Goal: Transaction & Acquisition: Download file/media

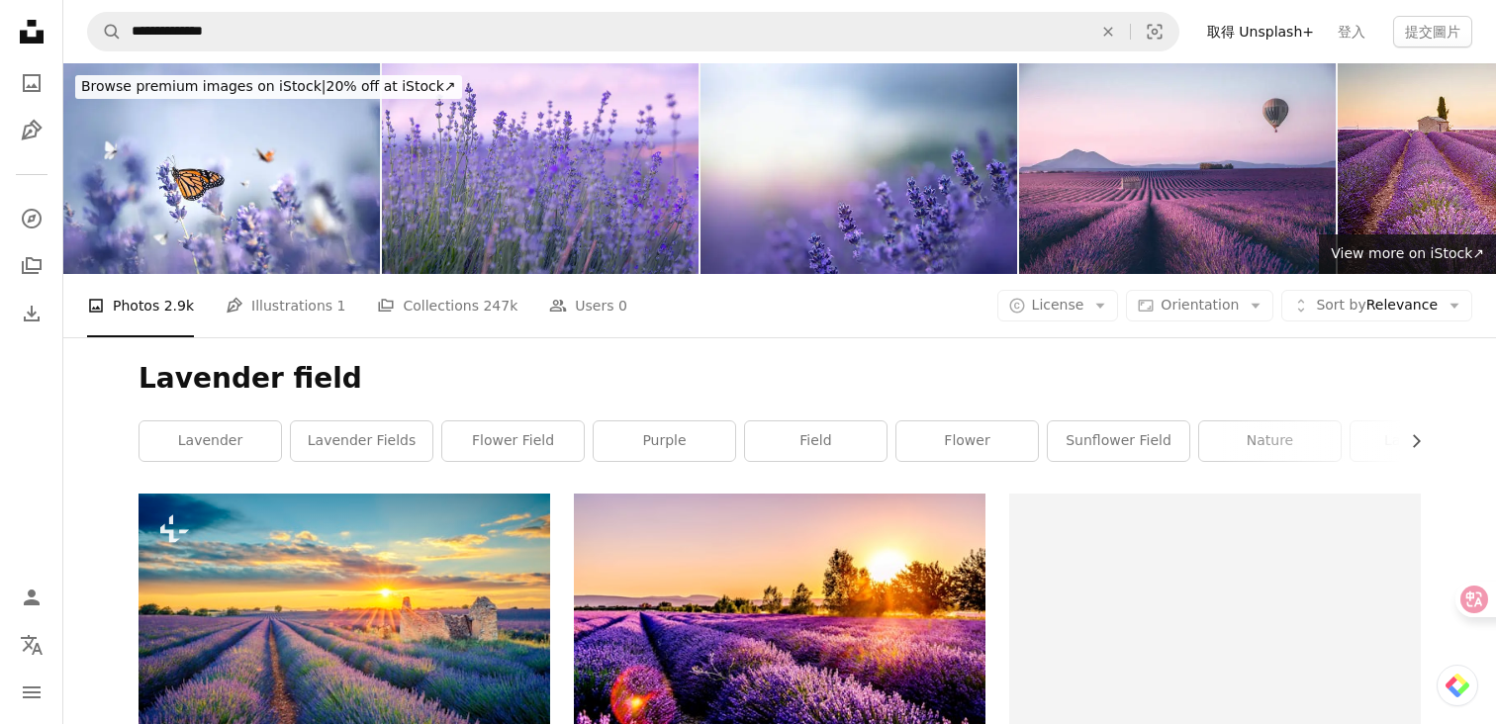
scroll to position [2644, 0]
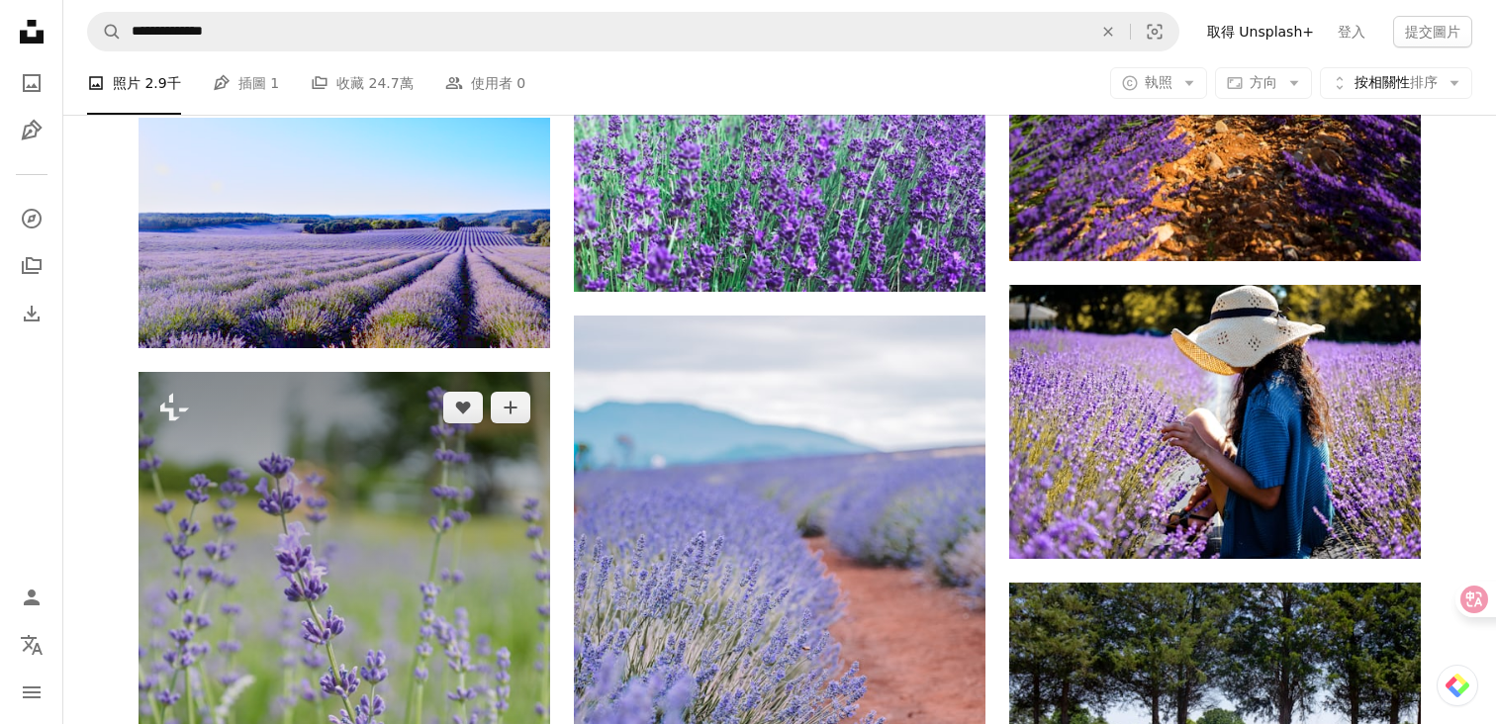
click at [412, 439] on img at bounding box center [345, 681] width 412 height 619
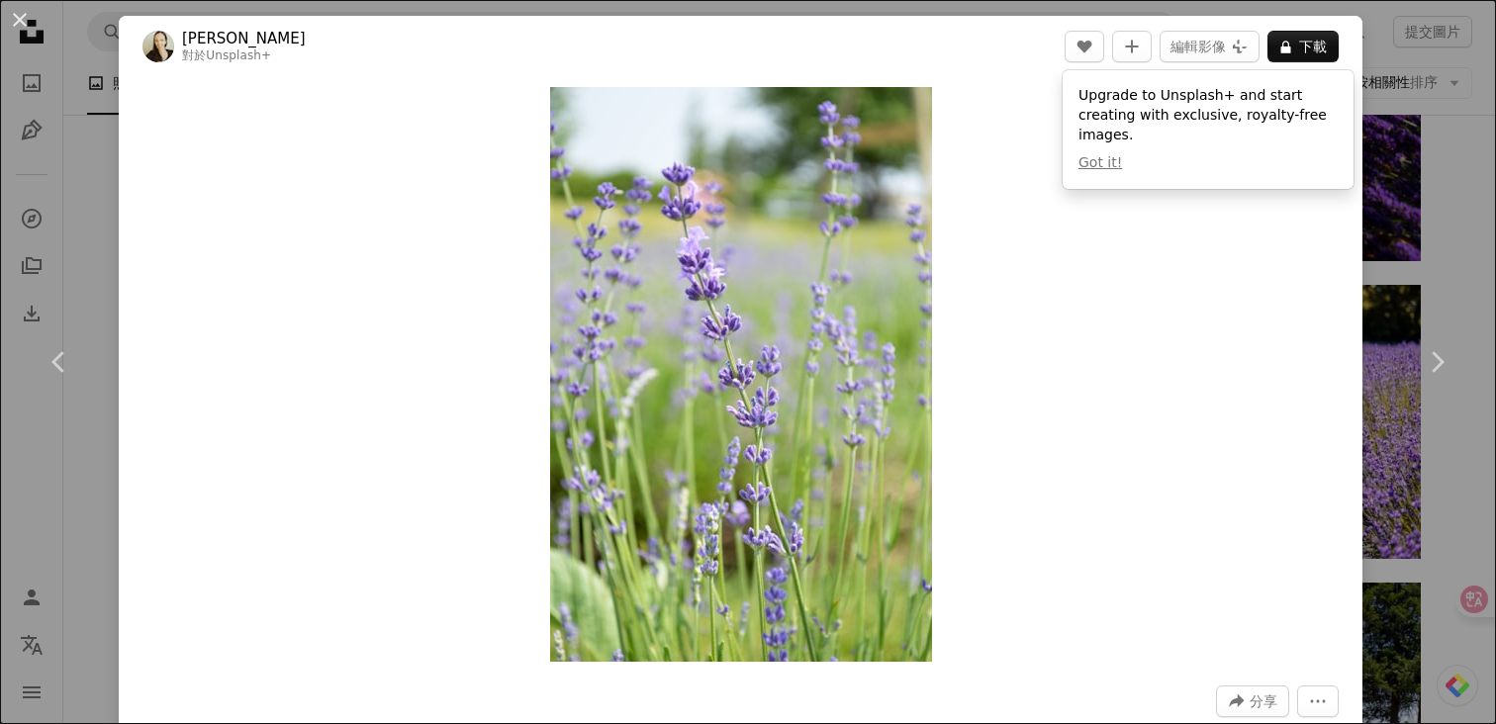
click at [100, 262] on div "An X shape Chevron left Chevron right 納[PERSON_NAME]里莫 對於 Unsplash+ A heart A p…" at bounding box center [748, 362] width 1496 height 724
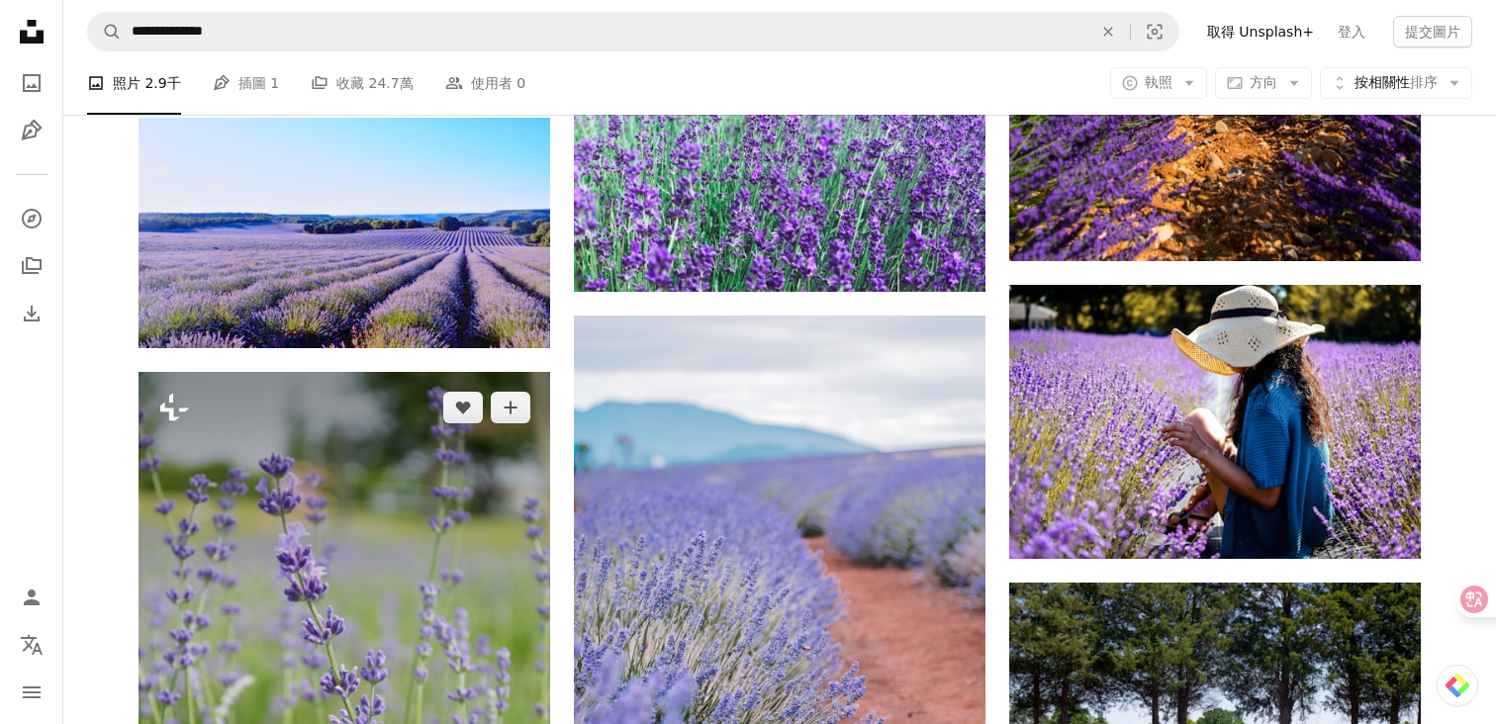
click at [167, 392] on icon "Plus sign for Unsplash+" at bounding box center [174, 408] width 32 height 32
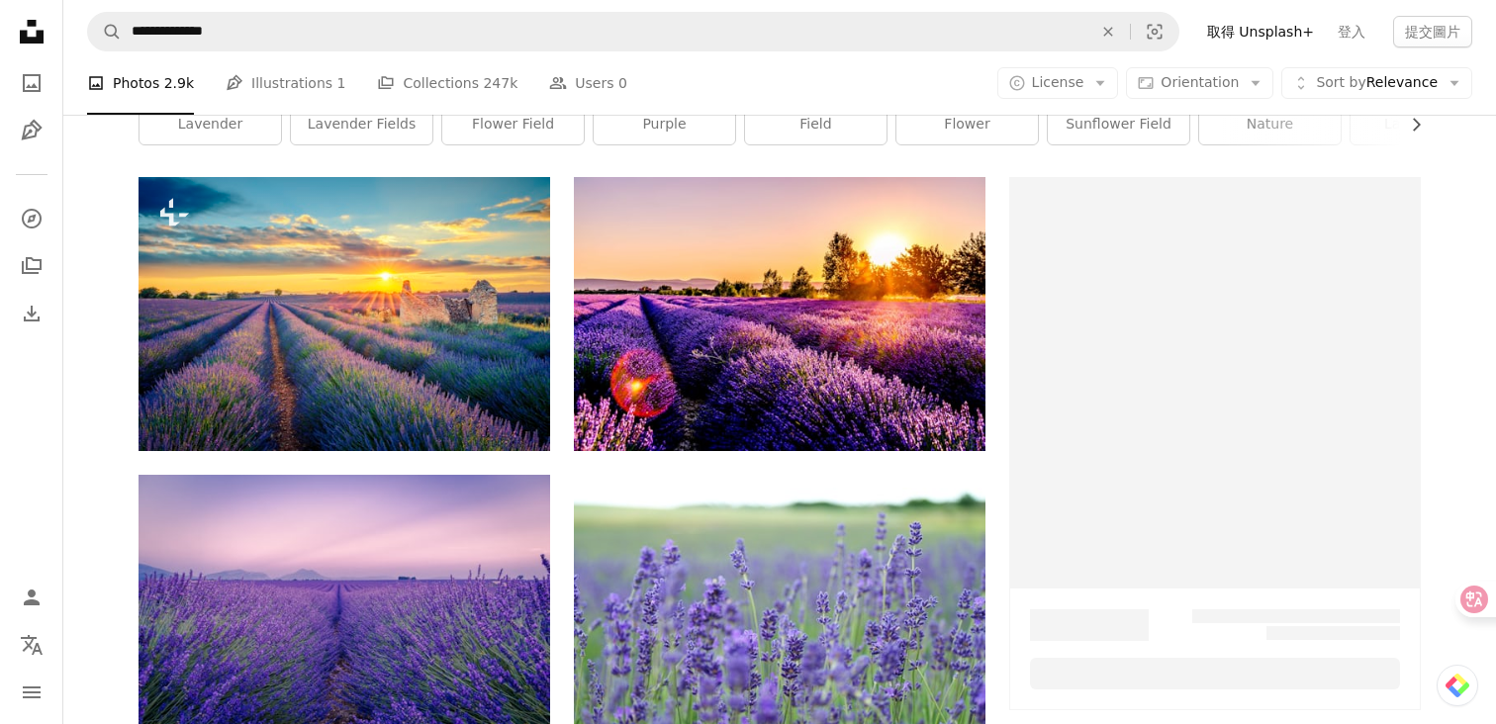
scroll to position [2644, 0]
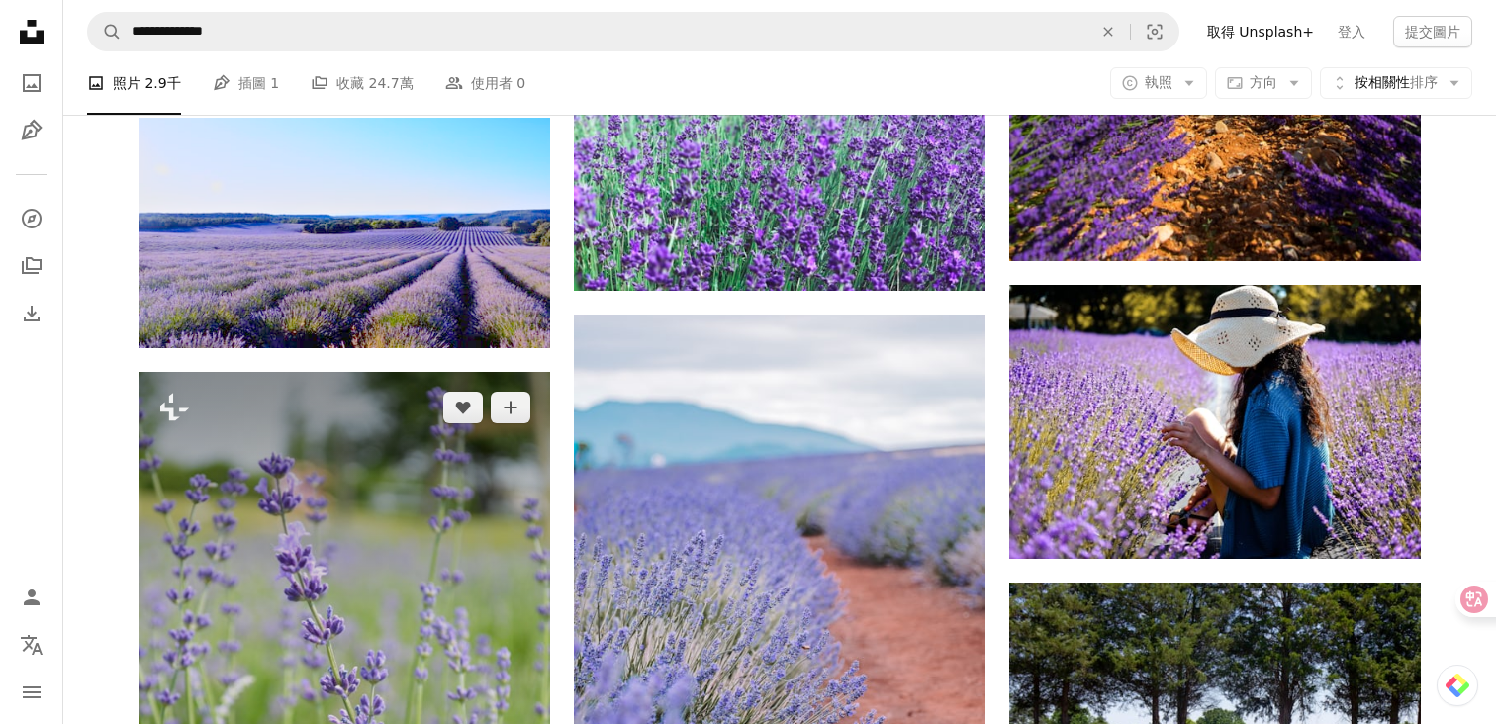
click at [382, 455] on img at bounding box center [345, 681] width 412 height 619
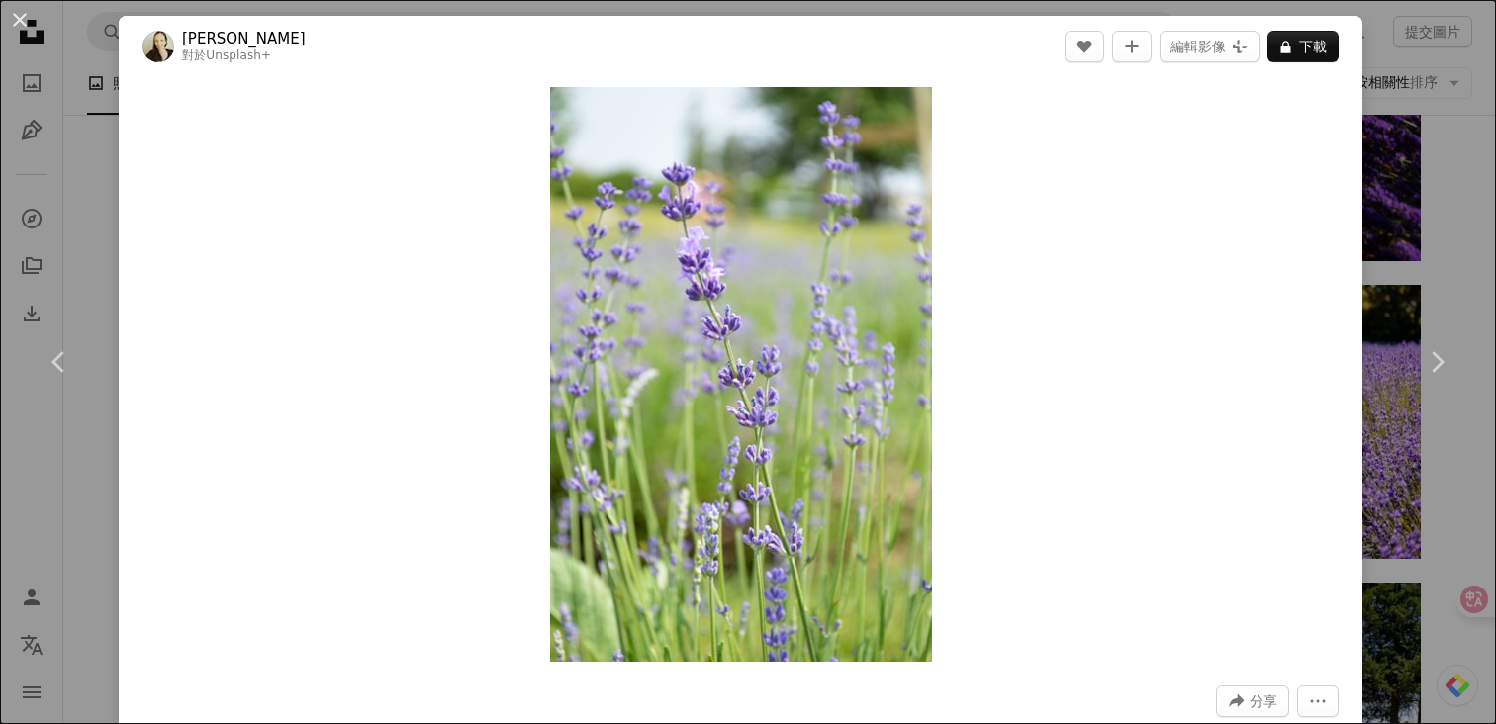
click at [61, 478] on div "An X shape Chevron left Chevron right 納[PERSON_NAME] 對於 Unsplash+ A heart A plu…" at bounding box center [748, 362] width 1496 height 724
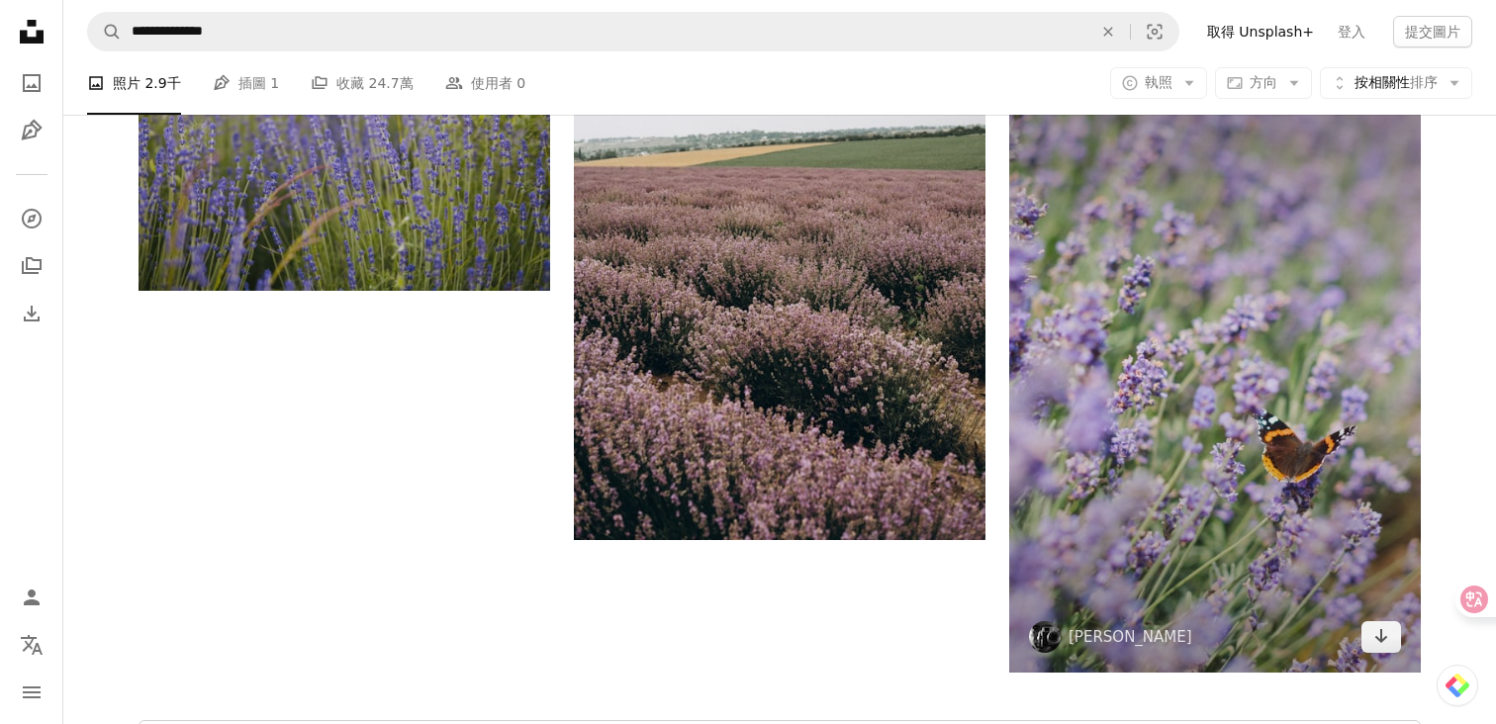
scroll to position [5668, 0]
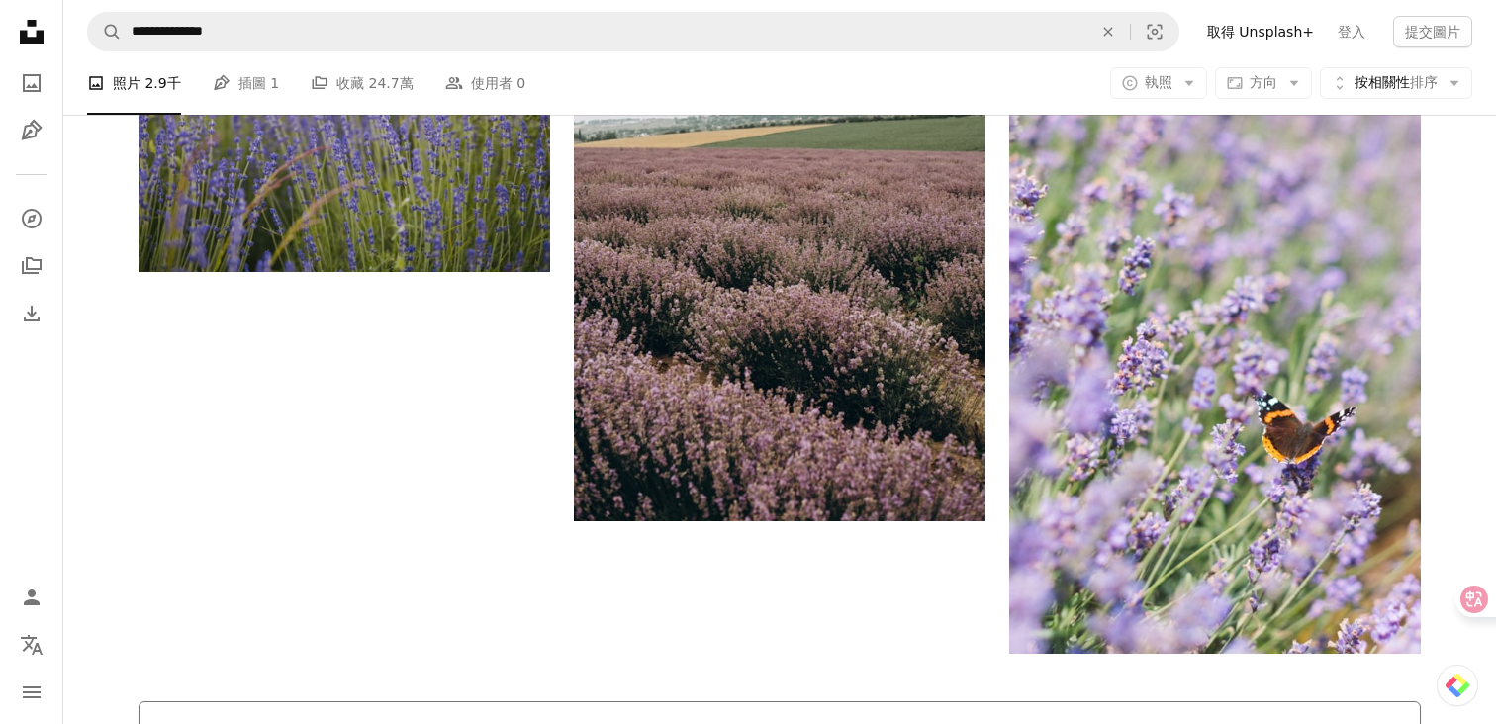
click at [1171, 702] on button "加載更多" at bounding box center [780, 733] width 1283 height 63
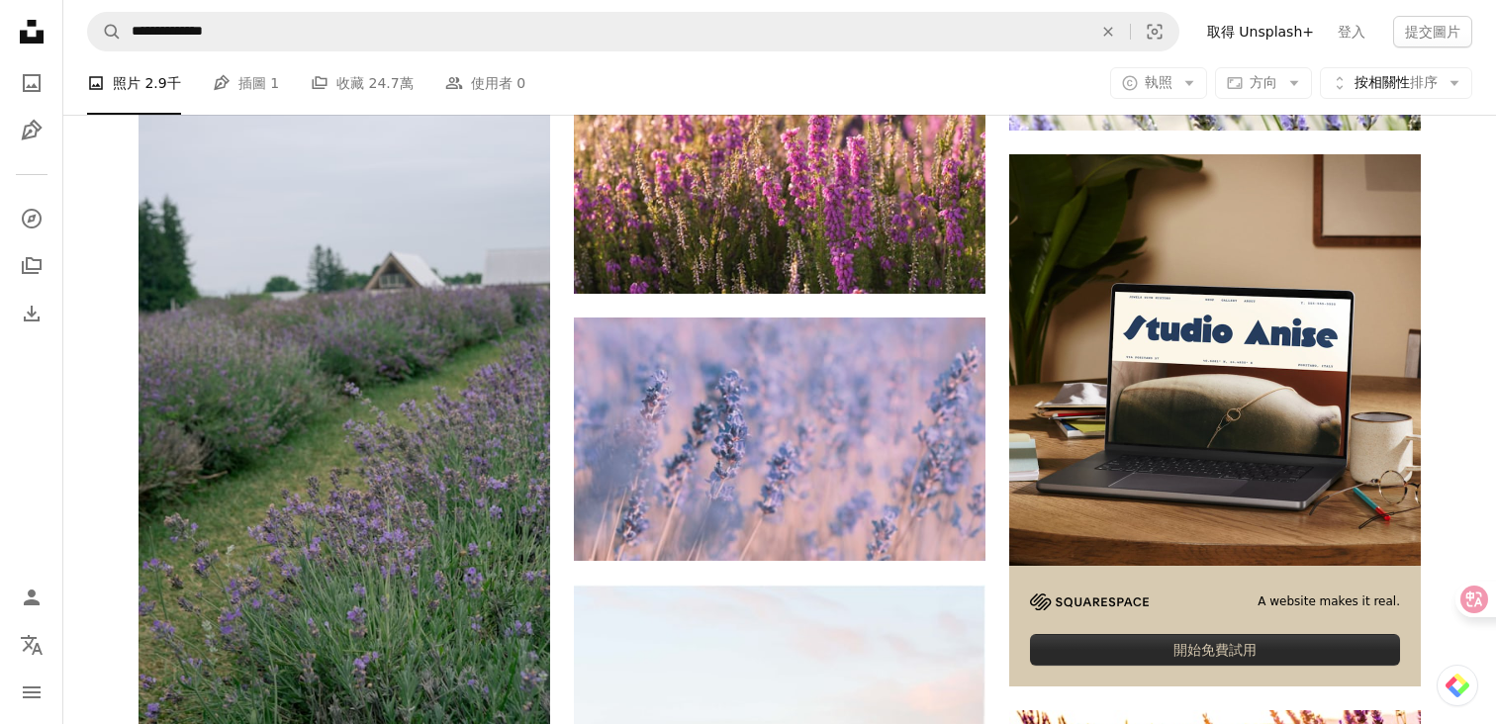
scroll to position [6496, 0]
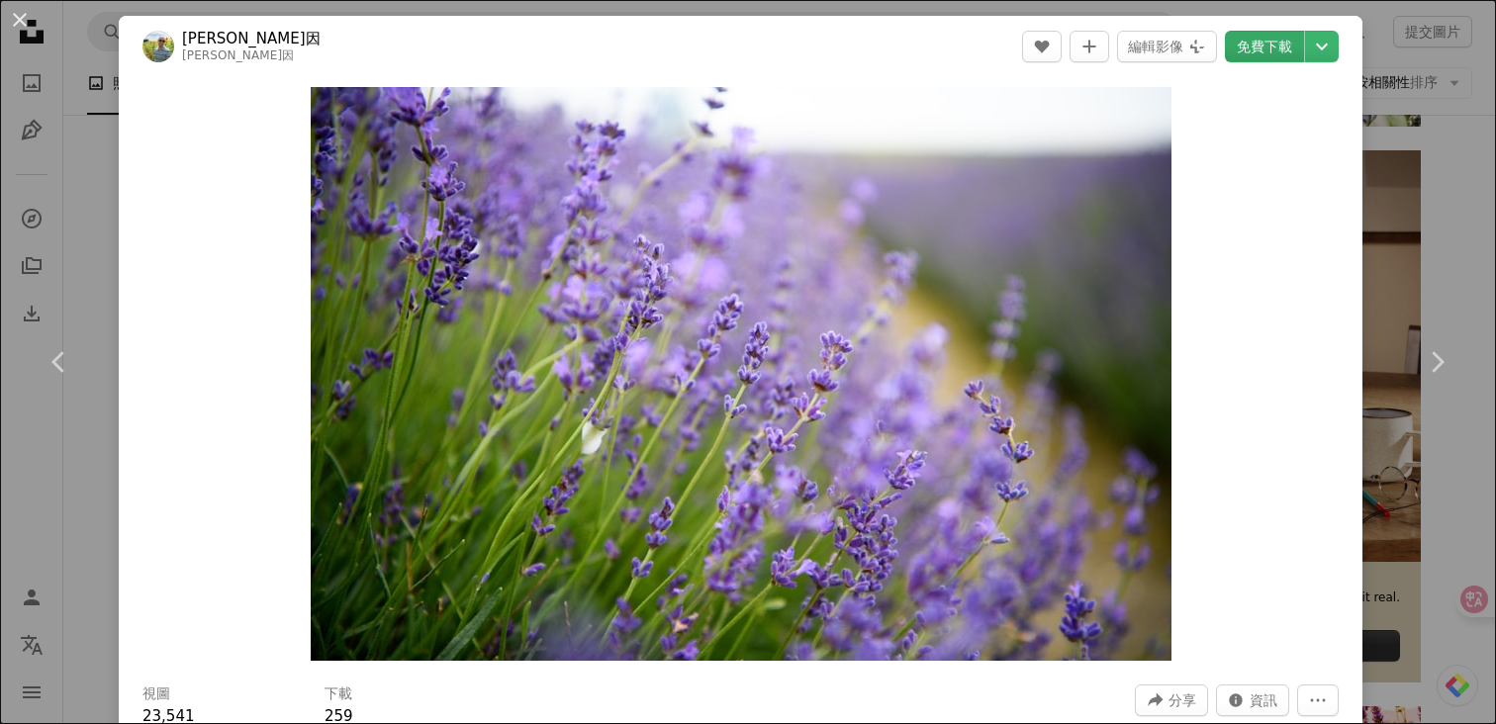
click at [1269, 40] on font "免費下載" at bounding box center [1264, 47] width 55 height 16
